Goal: Information Seeking & Learning: Find specific page/section

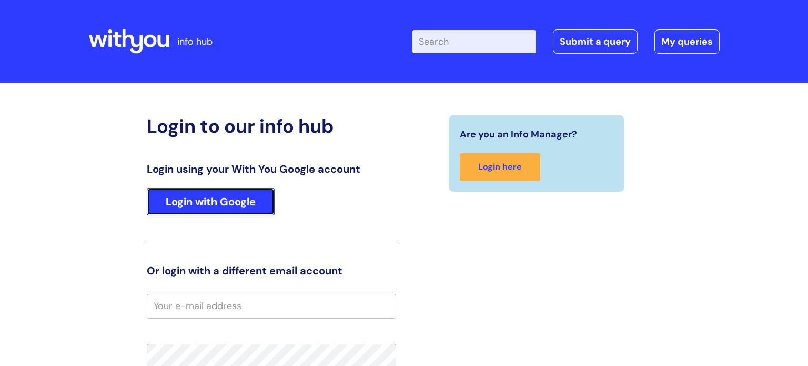
click at [245, 204] on link "Login with Google" at bounding box center [211, 201] width 128 height 27
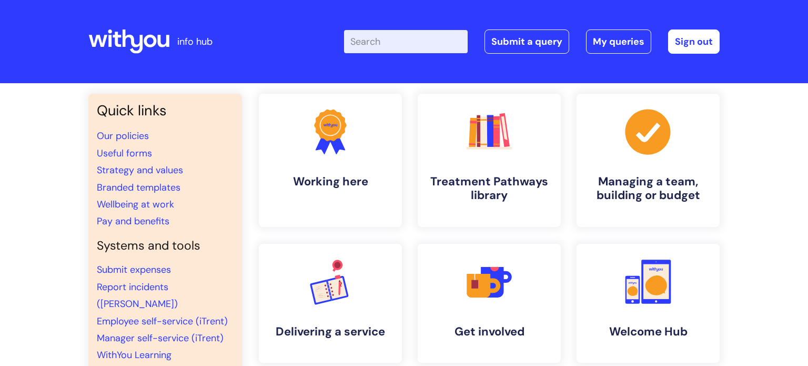
click at [387, 42] on input "Enter your search term here..." at bounding box center [406, 41] width 124 height 23
type input "safer"
click button "Search" at bounding box center [0, 0] width 0 height 0
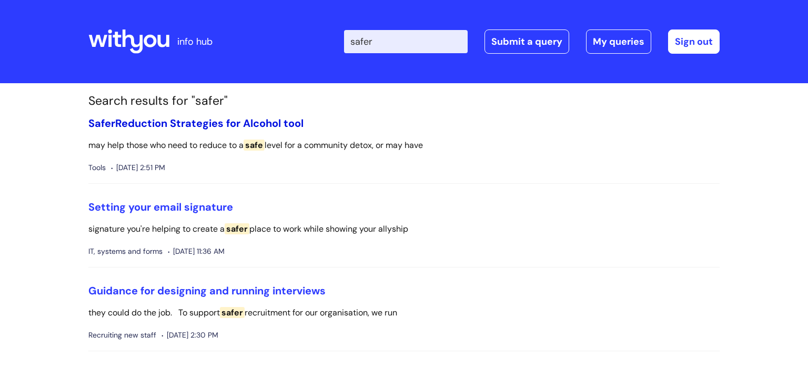
click at [225, 125] on link "Safer Reduction Strategies for Alcohol tool" at bounding box center [195, 123] width 215 height 14
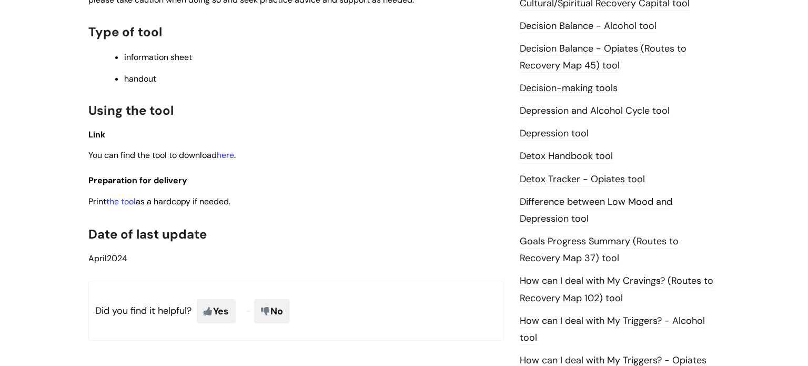
scroll to position [536, 0]
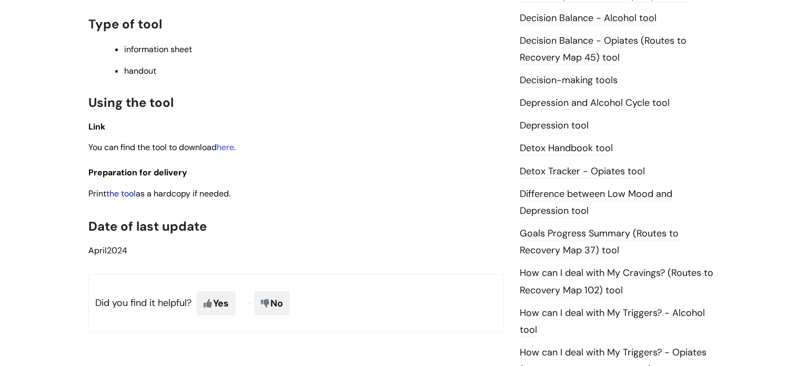
click at [125, 197] on link "the tool" at bounding box center [120, 193] width 29 height 11
